Goal: Find specific page/section: Find specific page/section

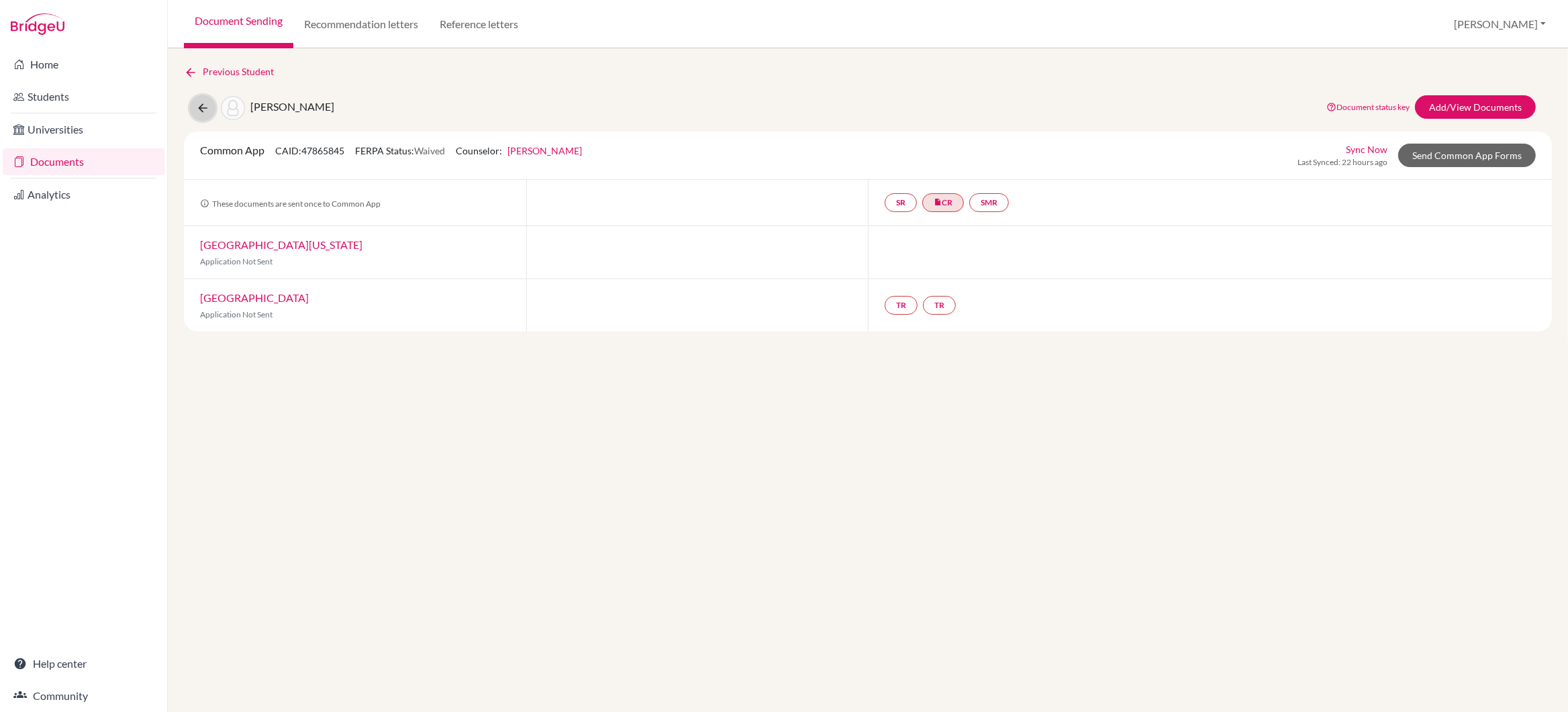
click at [204, 104] on icon at bounding box center [203, 108] width 14 height 14
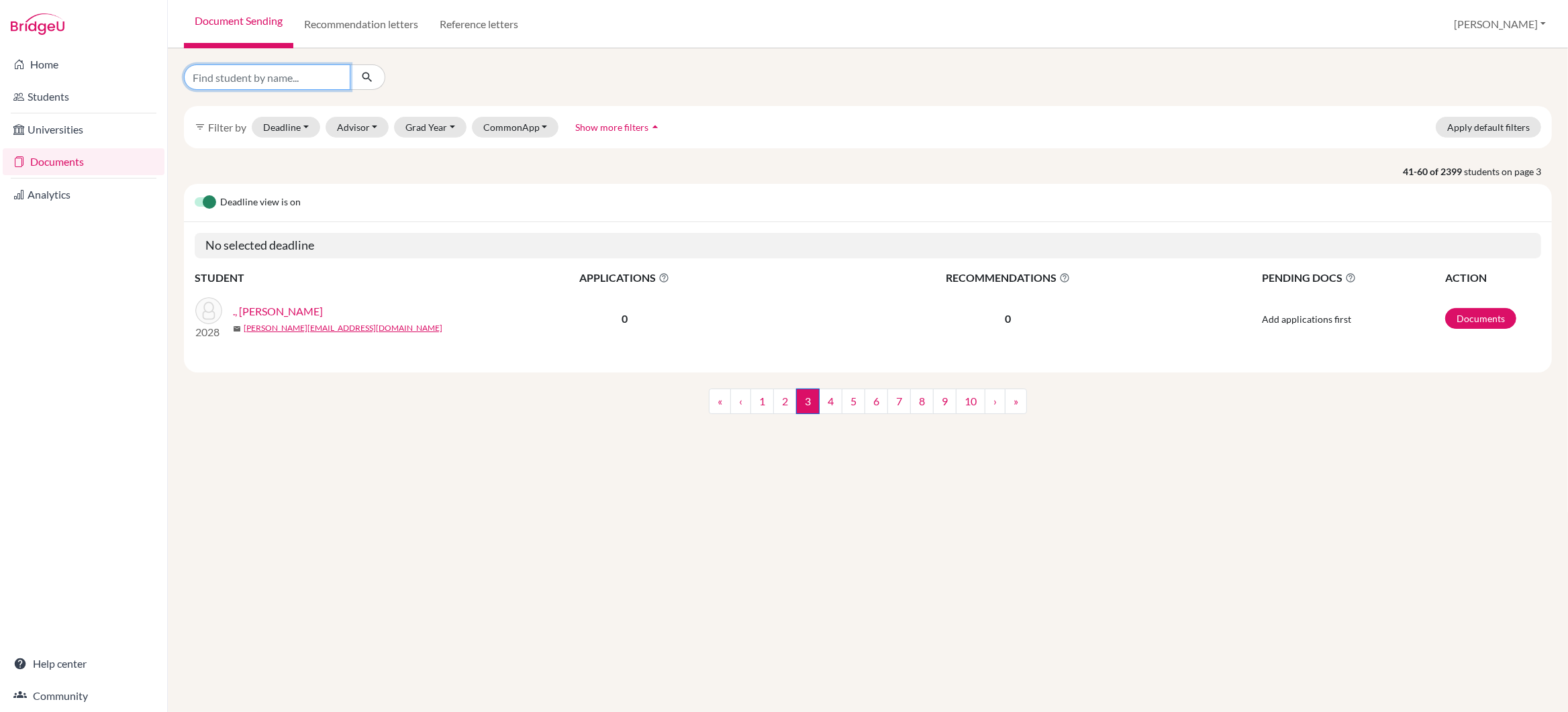
click at [226, 80] on input "Find student by name..." at bounding box center [267, 77] width 167 height 25
type input "zaman"
click at [365, 77] on icon "submit" at bounding box center [367, 77] width 14 height 14
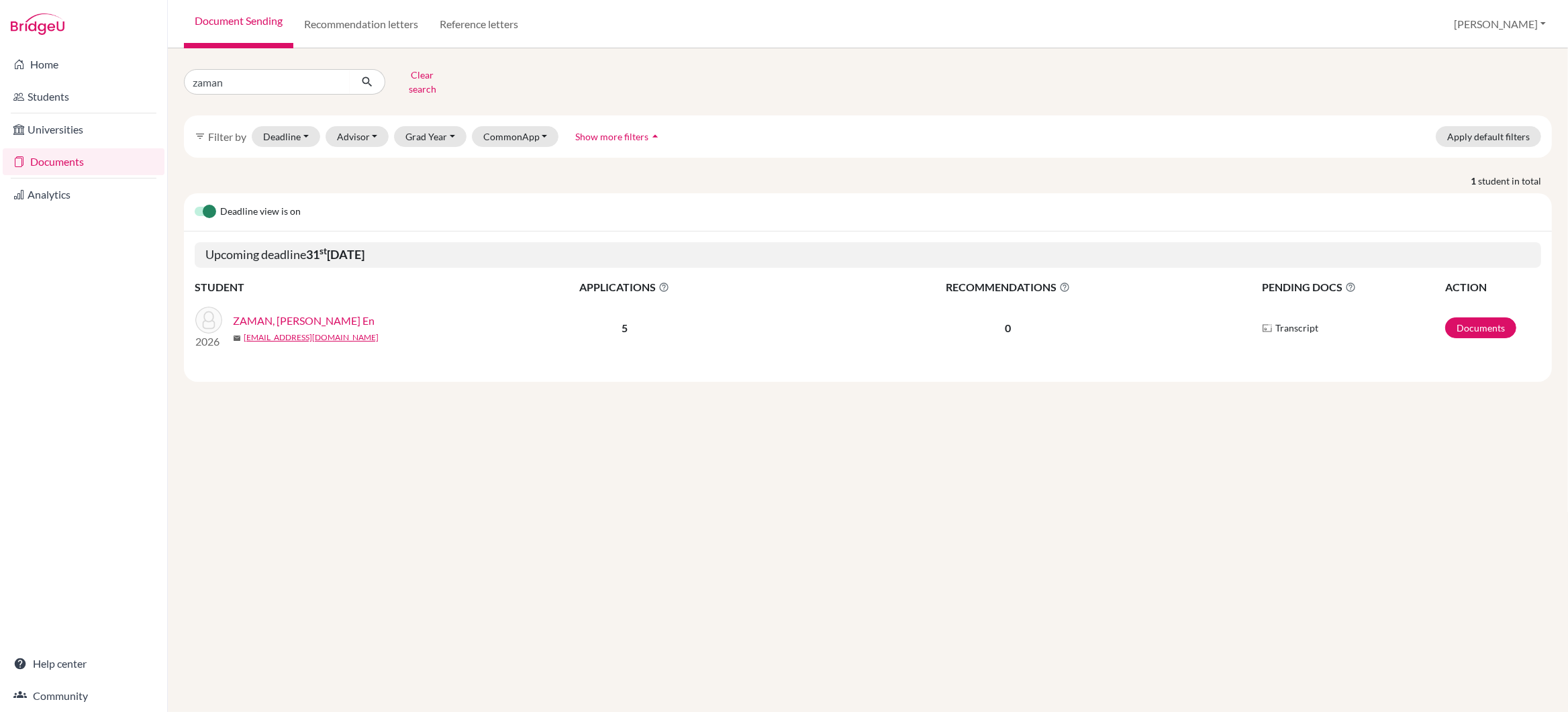
click at [288, 314] on link "ZAMAN, [PERSON_NAME] En" at bounding box center [304, 320] width 141 height 16
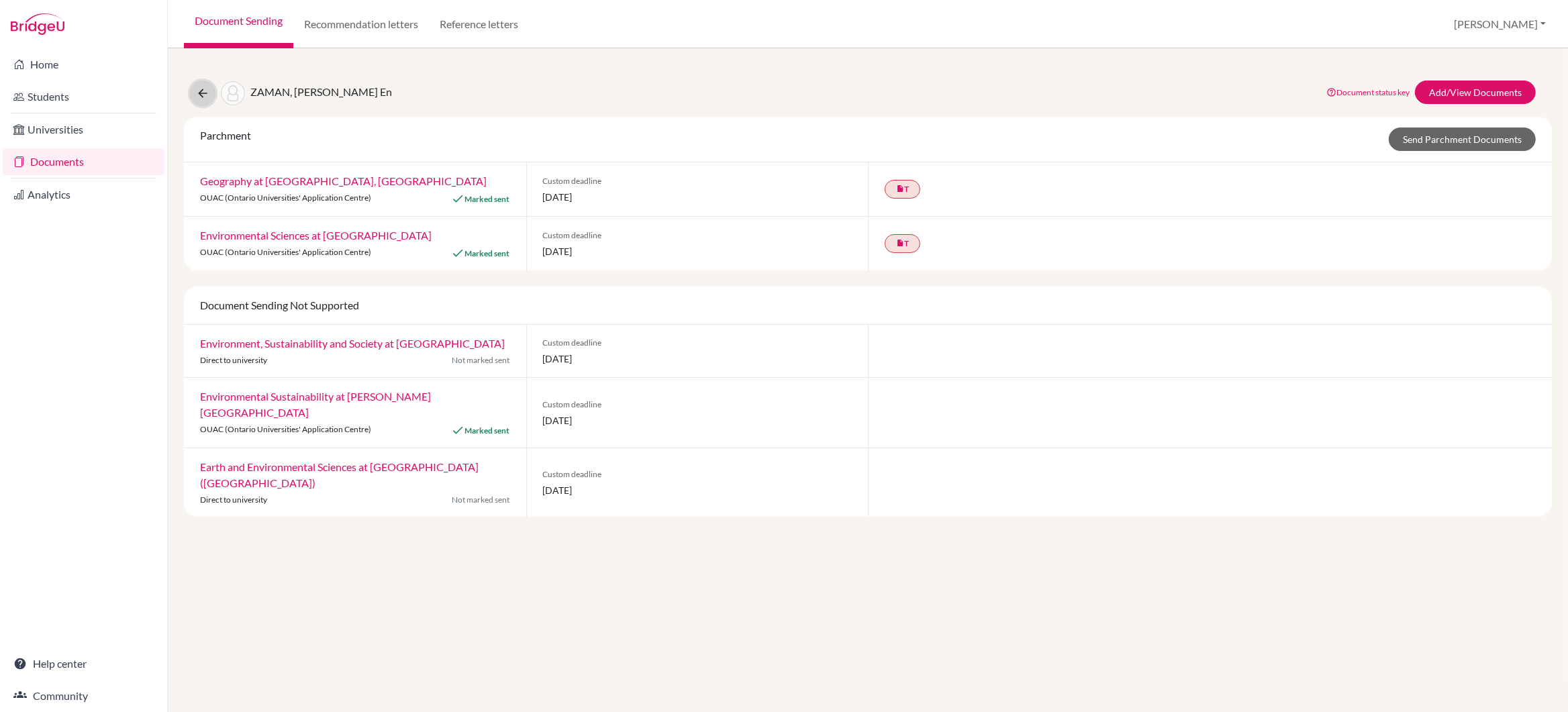
click at [199, 92] on icon at bounding box center [203, 93] width 14 height 14
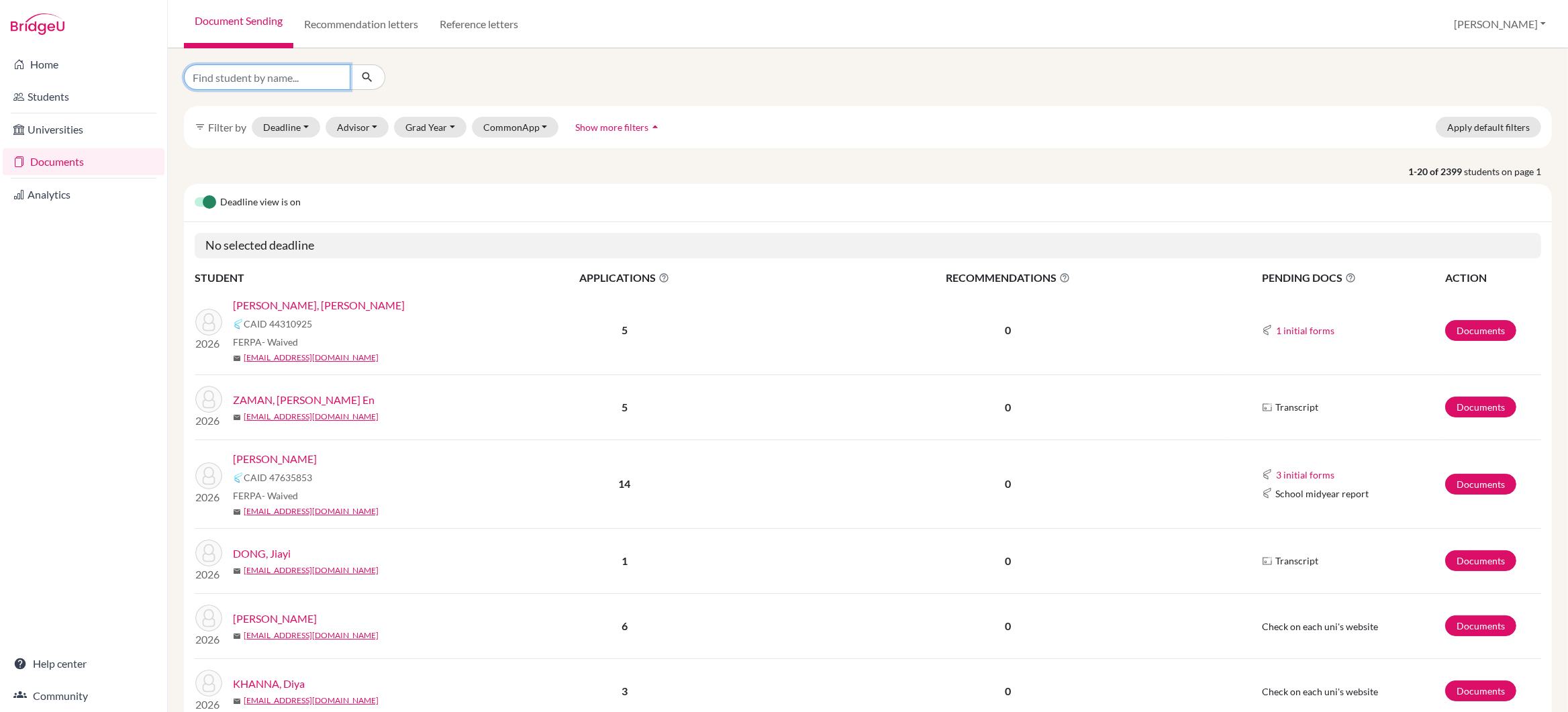
click at [225, 80] on input "Find student by name..." at bounding box center [267, 77] width 167 height 25
type input "sethi"
click at [367, 77] on icon "submit" at bounding box center [367, 77] width 14 height 14
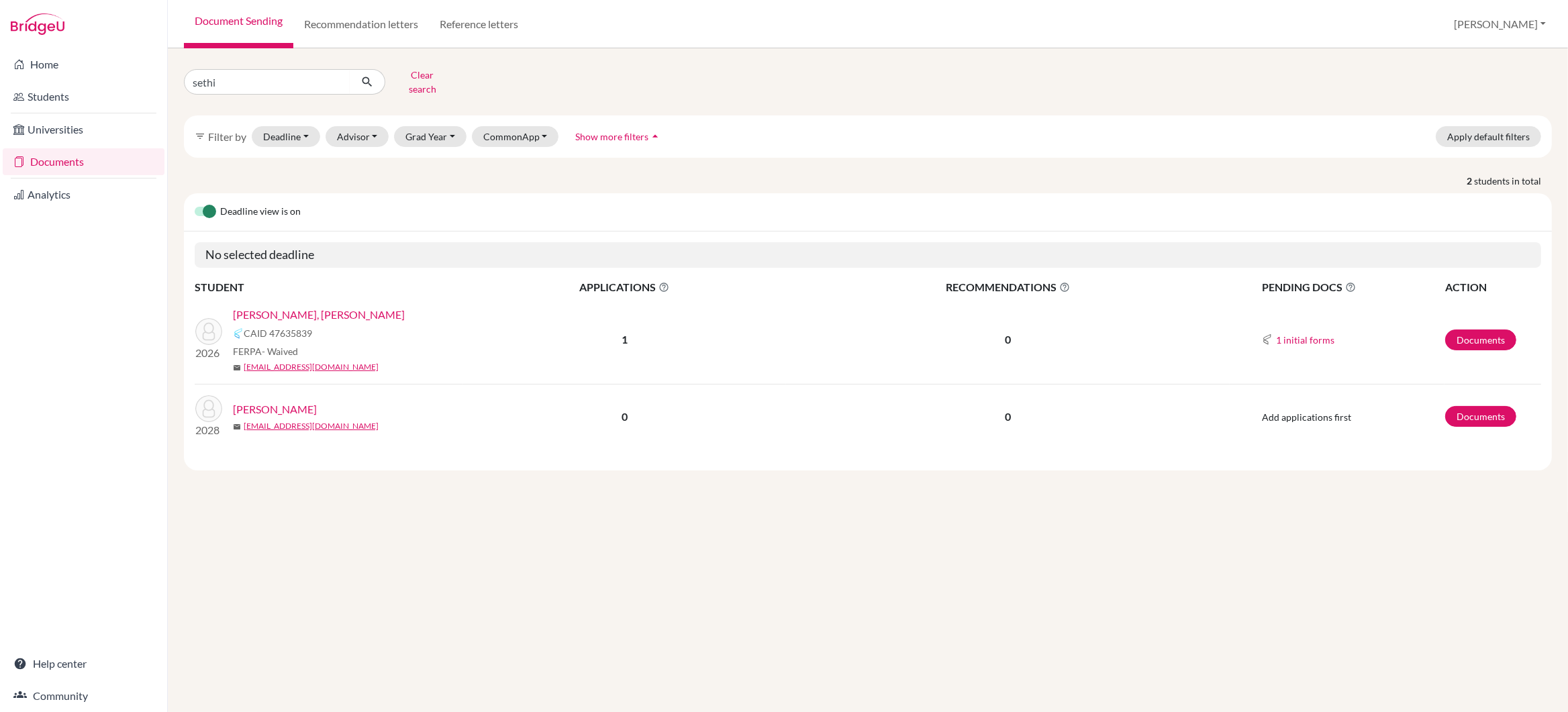
click at [296, 307] on link "SETHI, Ishaan Singh" at bounding box center [319, 315] width 172 height 16
